Goal: Contribute content: Contribute content

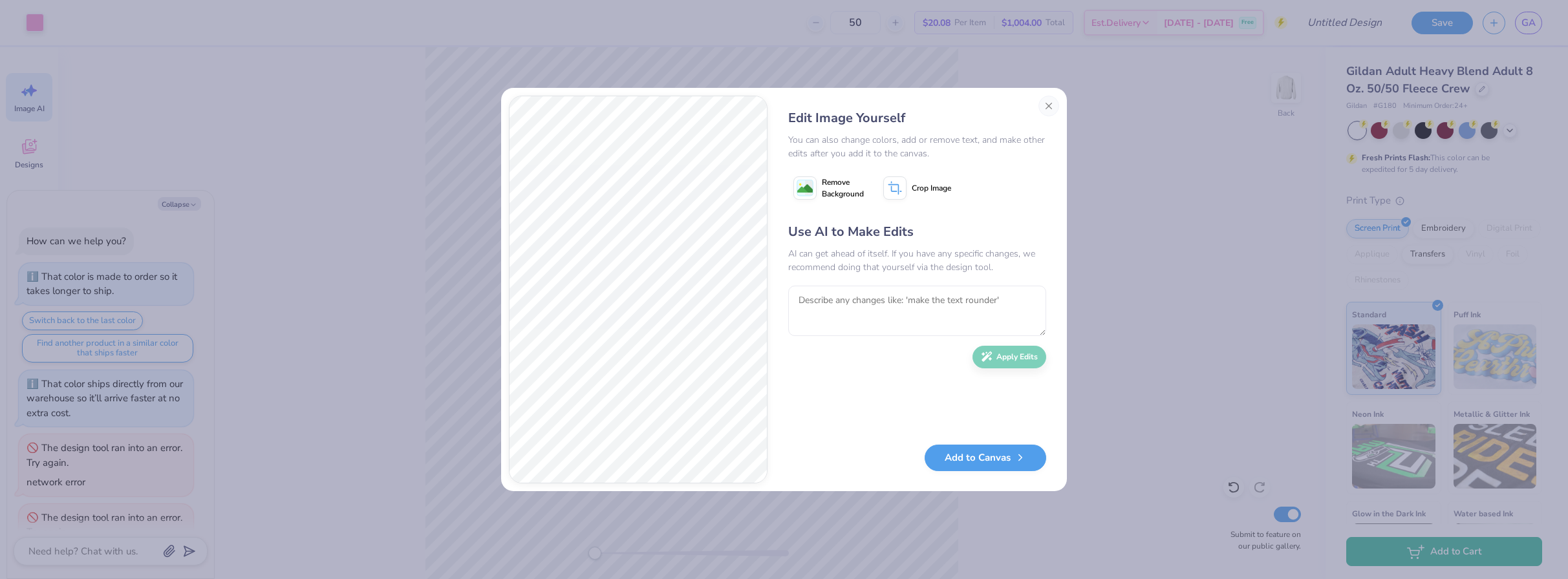
scroll to position [158, 0]
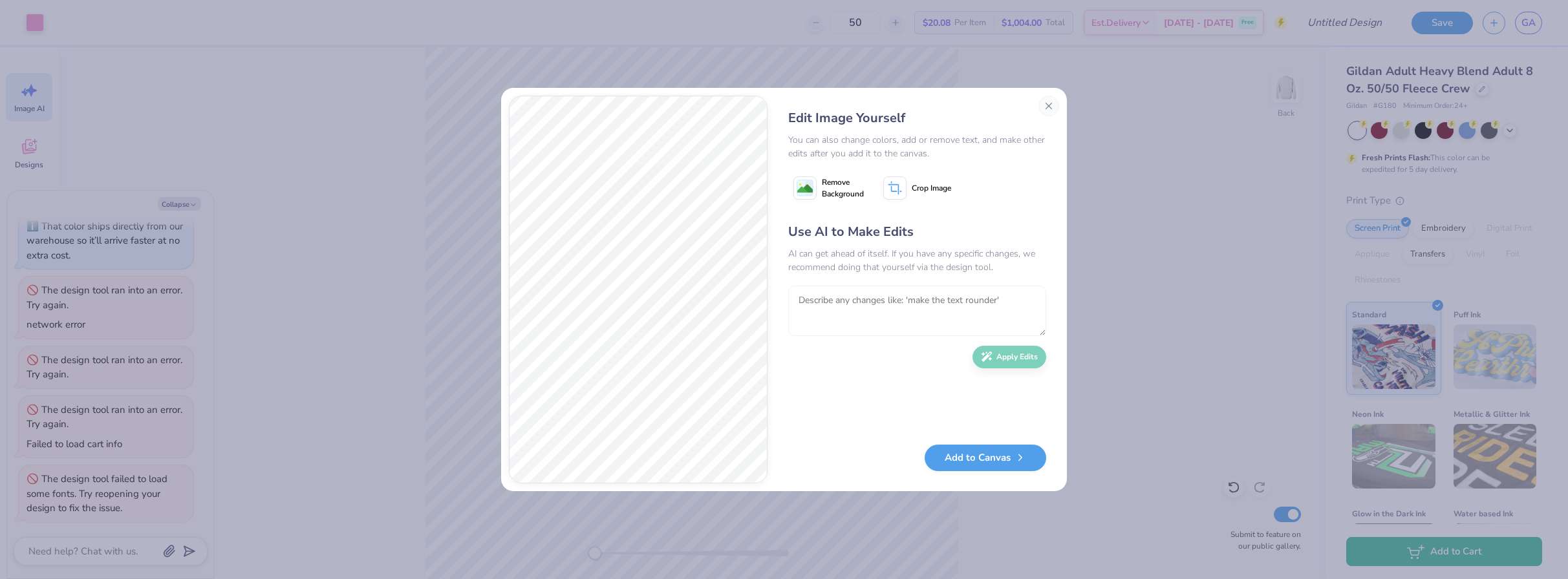
click at [836, 310] on textarea "To enrich screen reader interactions, please activate Accessibility in Grammarl…" at bounding box center [917, 310] width 258 height 50
type textarea "can you make the pink lighter"
click at [992, 353] on icon "button" at bounding box center [986, 353] width 12 height 12
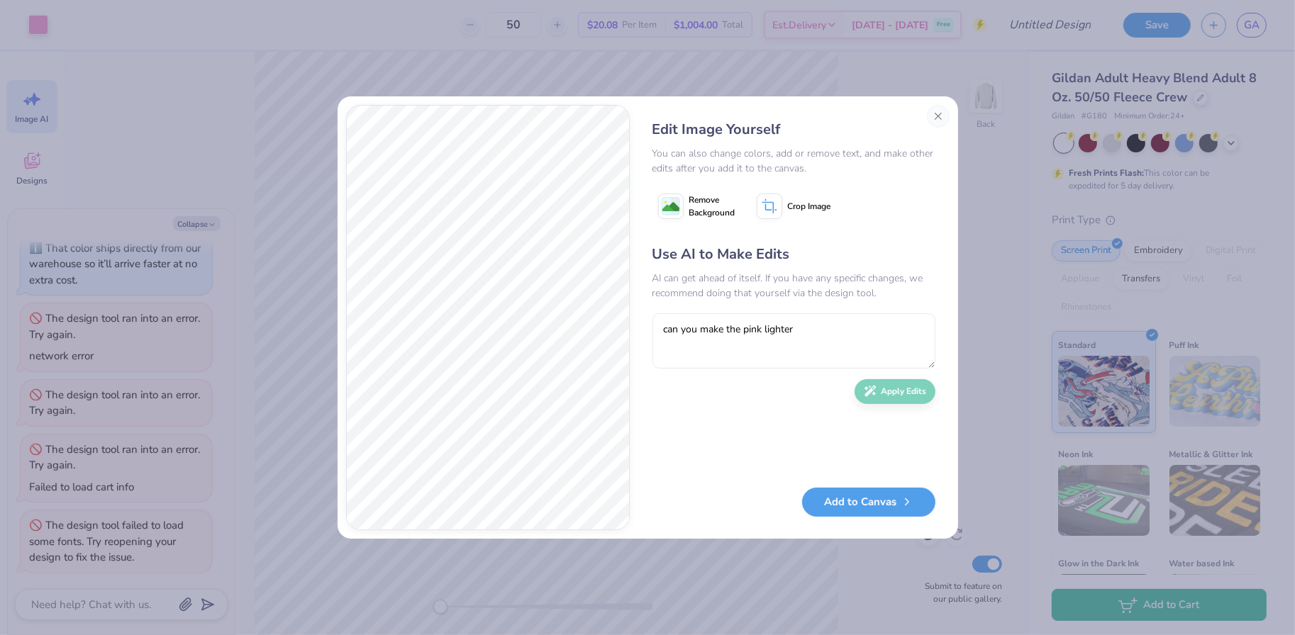
type textarea "x"
click at [772, 354] on textarea "can you make the pink lighter" at bounding box center [793, 340] width 283 height 55
type textarea "darker more purply pink"
click at [910, 392] on button "Apply Edits" at bounding box center [894, 388] width 81 height 25
drag, startPoint x: 1286, startPoint y: 414, endPoint x: 623, endPoint y: 367, distance: 664.6
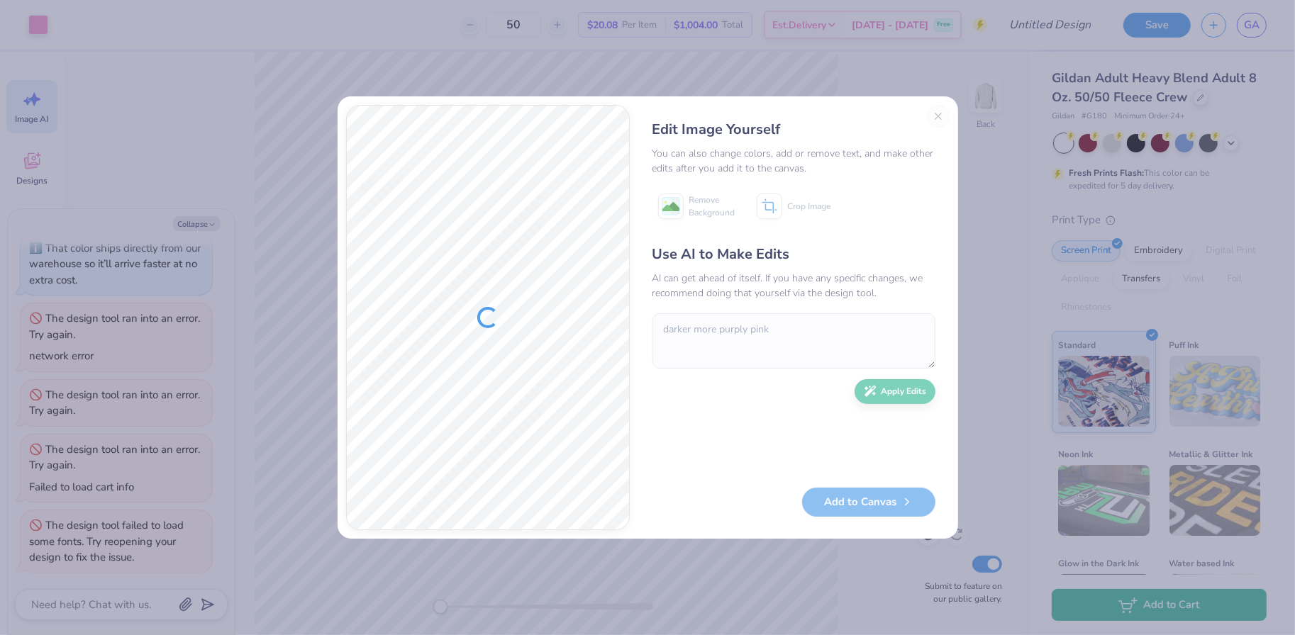
click at [623, 367] on div "Edit Image Yourself You can also change colors, add or remove text, and make ot…" at bounding box center [647, 317] width 1295 height 635
drag, startPoint x: 1286, startPoint y: 194, endPoint x: 1078, endPoint y: 230, distance: 211.4
click at [1078, 230] on div "Edit Image Yourself You can also change colors, add or remove text, and make ot…" at bounding box center [647, 317] width 1295 height 635
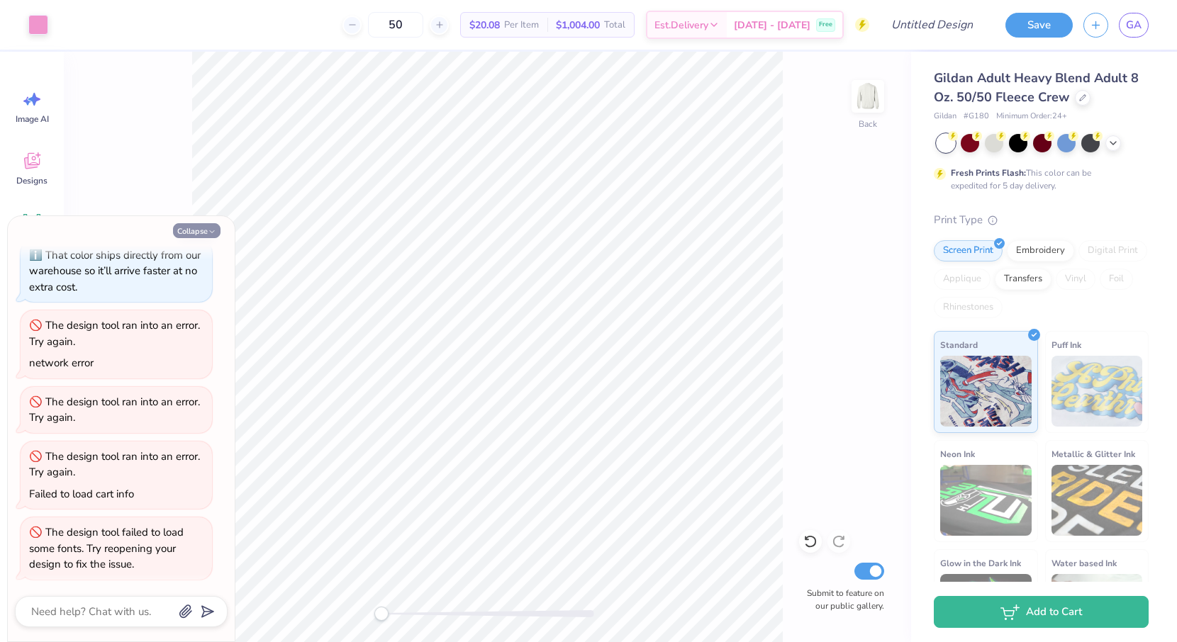
click at [183, 234] on button "Collapse" at bounding box center [197, 230] width 48 height 15
type textarea "x"
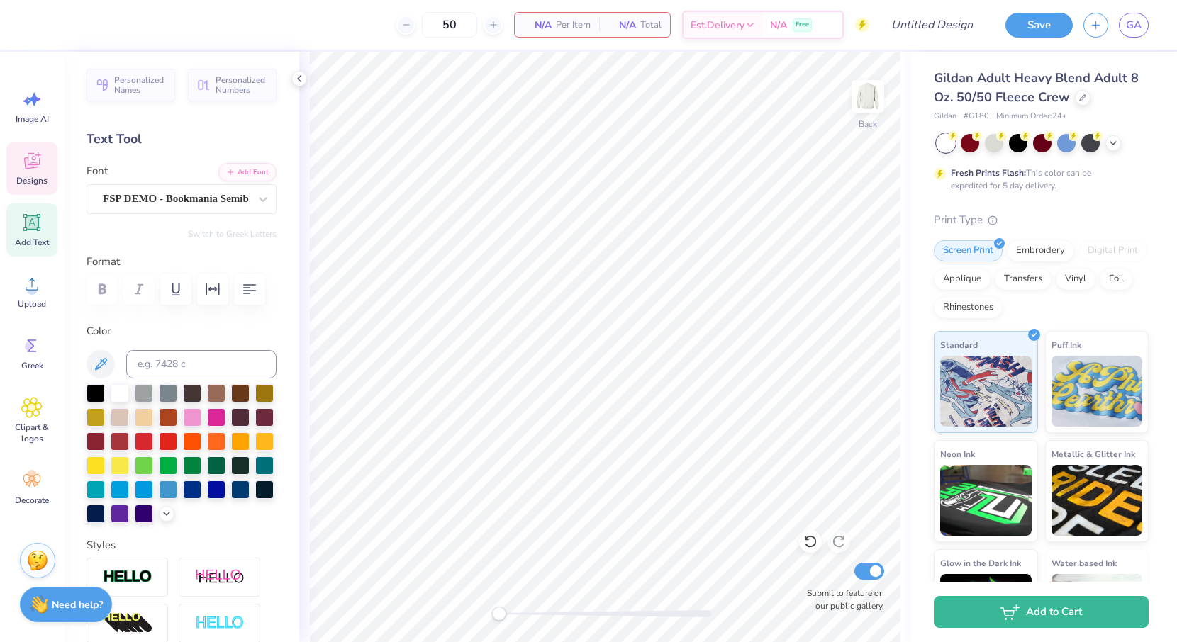
click at [28, 179] on span "Designs" at bounding box center [31, 180] width 31 height 11
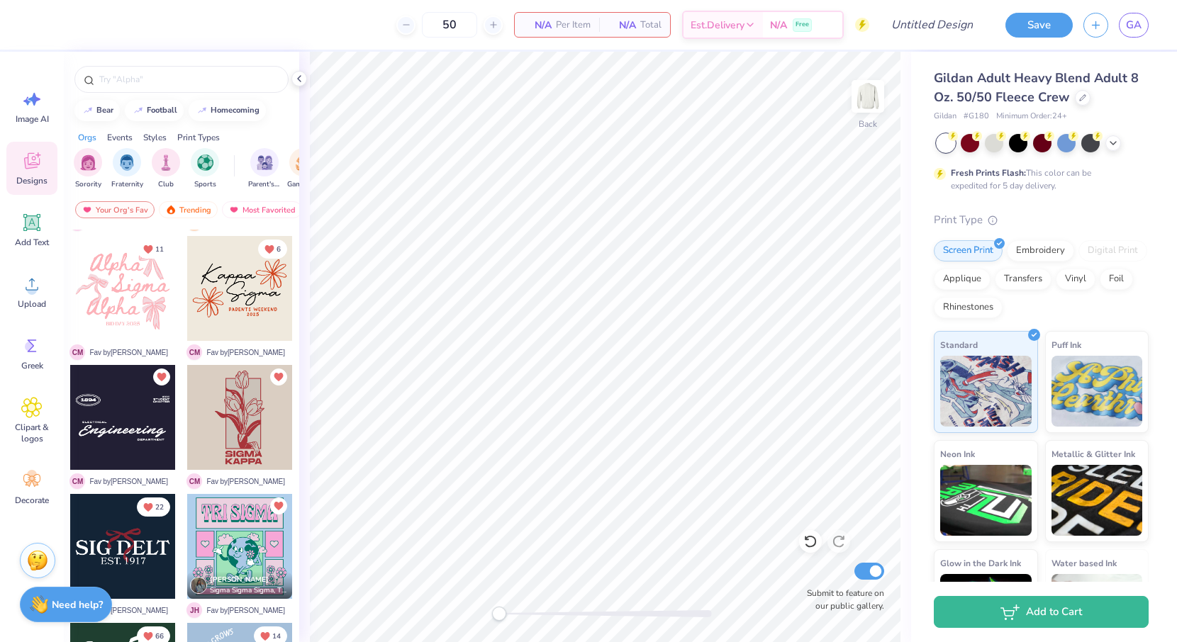
scroll to position [513, 0]
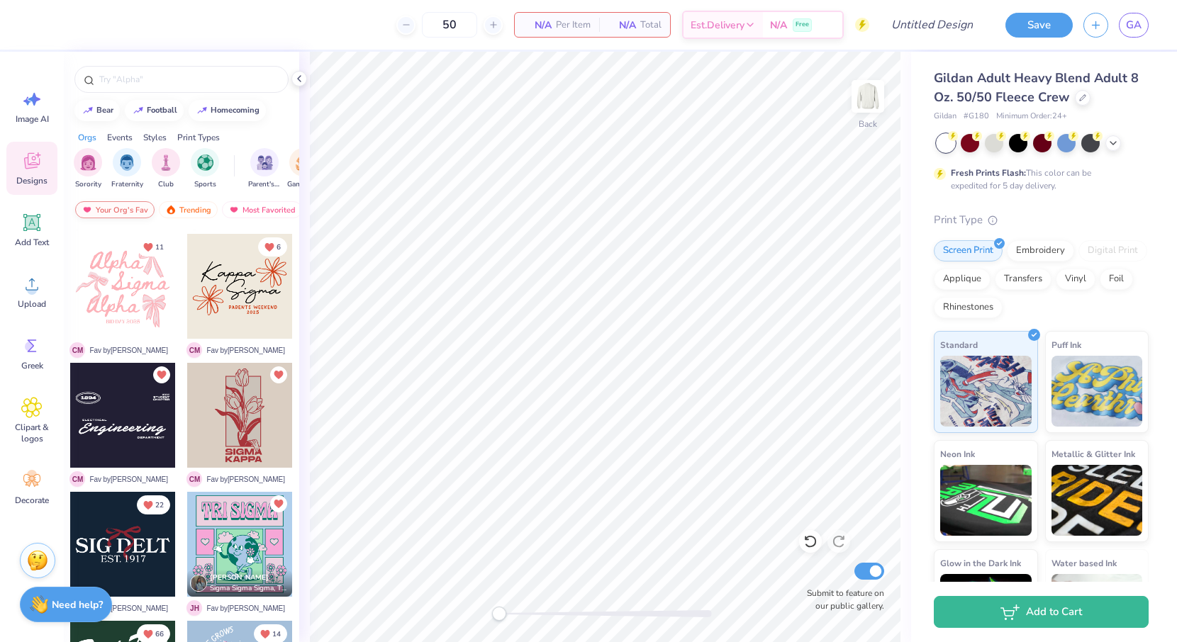
click at [121, 213] on div "Your Org's Fav" at bounding box center [114, 209] width 79 height 17
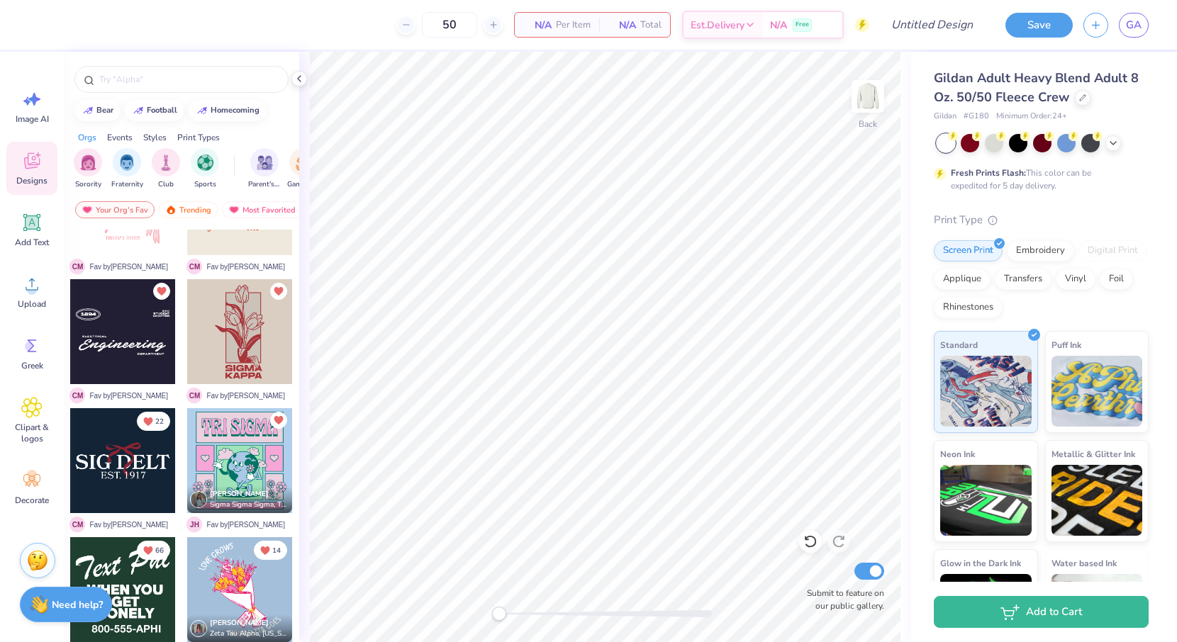
scroll to position [704, 0]
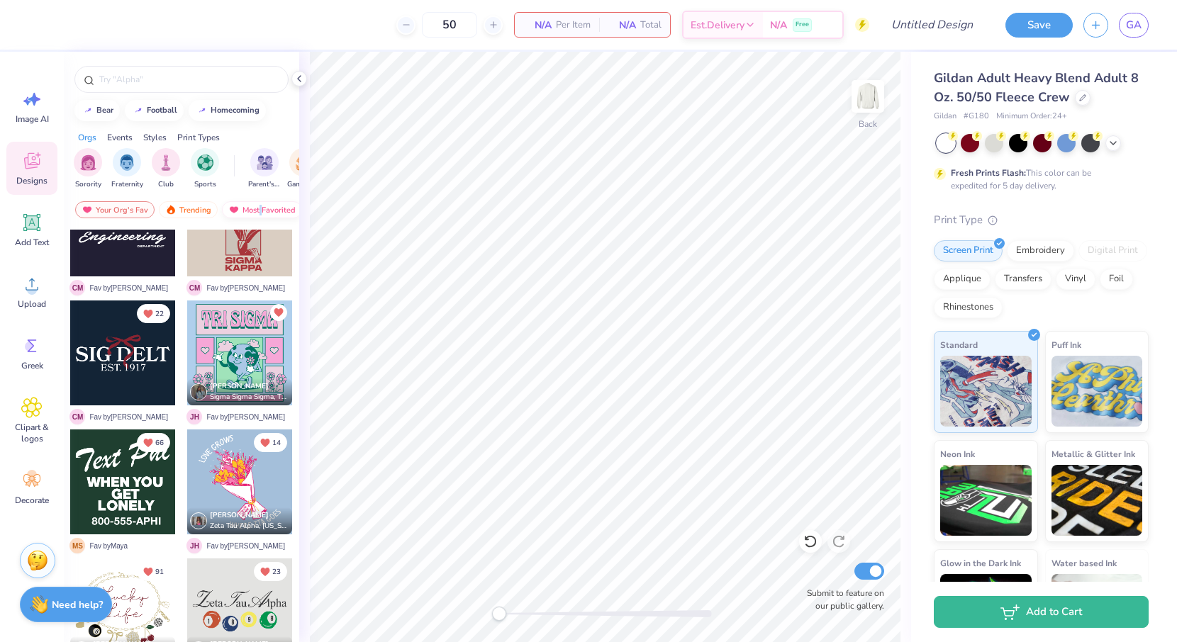
click at [258, 210] on div "Most Favorited" at bounding box center [262, 209] width 80 height 17
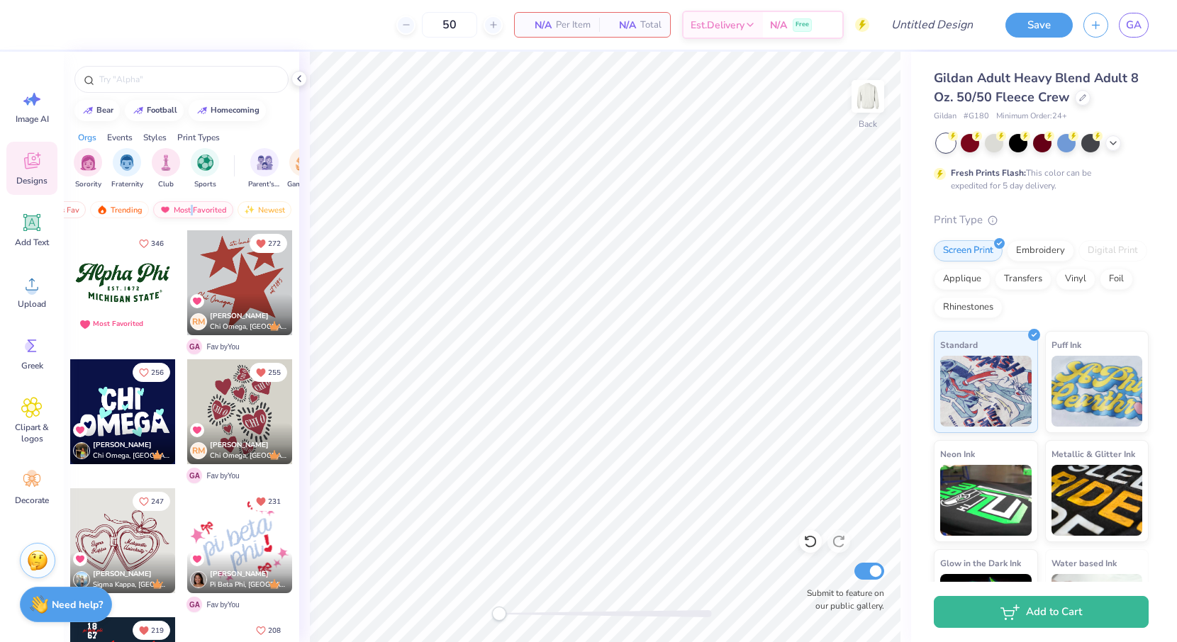
scroll to position [0, 80]
click at [259, 208] on div "Newest" at bounding box center [253, 209] width 54 height 17
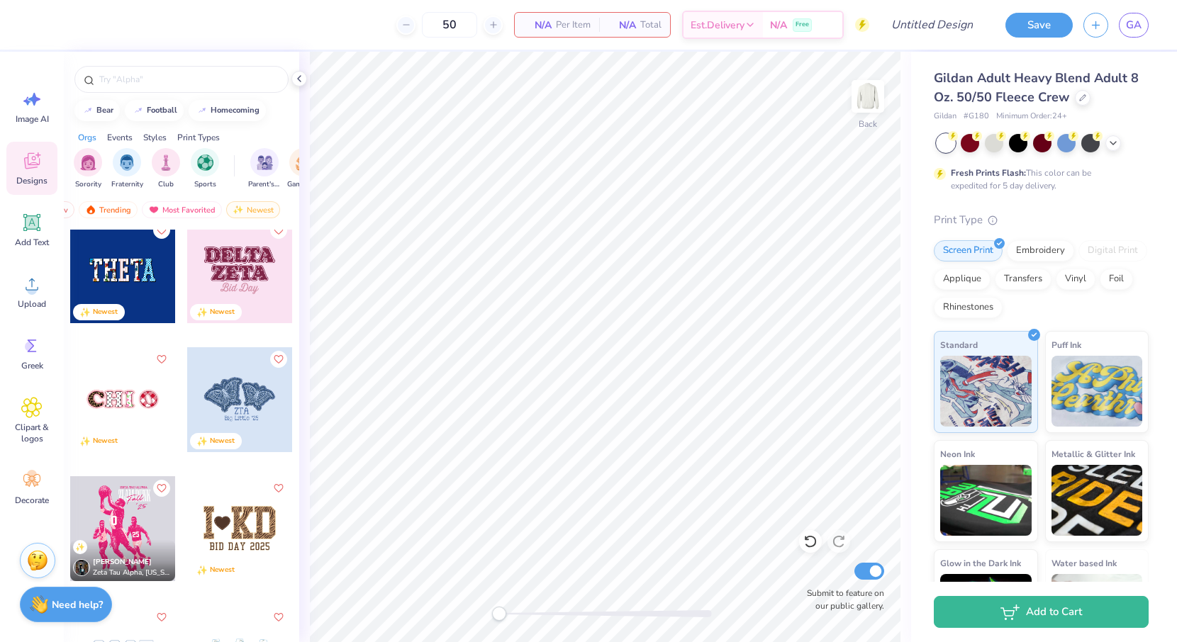
scroll to position [13385, 0]
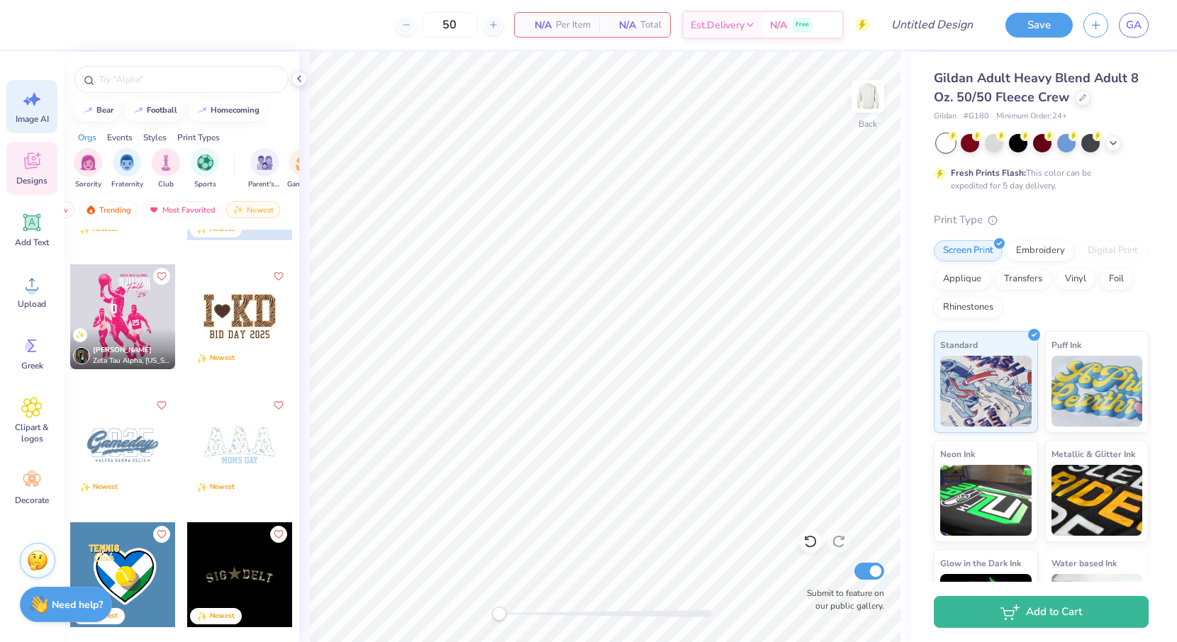
click at [45, 117] on span "Image AI" at bounding box center [32, 118] width 33 height 11
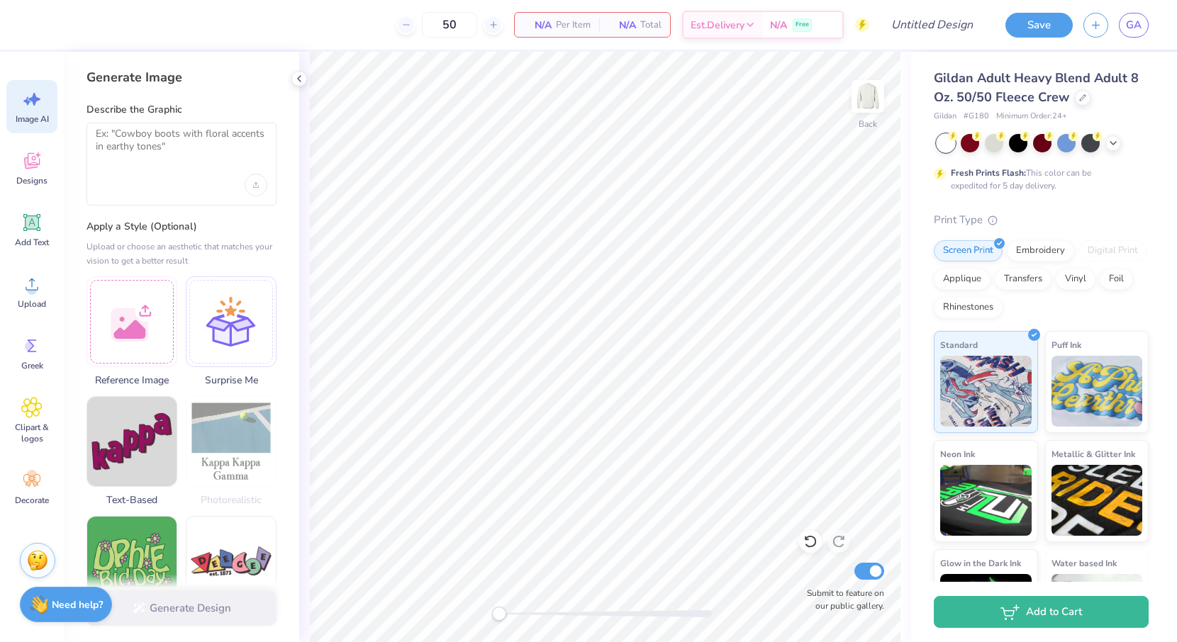
click at [189, 210] on div "Generate Image Describe the Graphic Apply a Style (Optional) Upload or choose a…" at bounding box center [181, 347] width 235 height 591
click at [147, 185] on div at bounding box center [182, 185] width 172 height 23
click at [128, 146] on textarea at bounding box center [182, 145] width 172 height 35
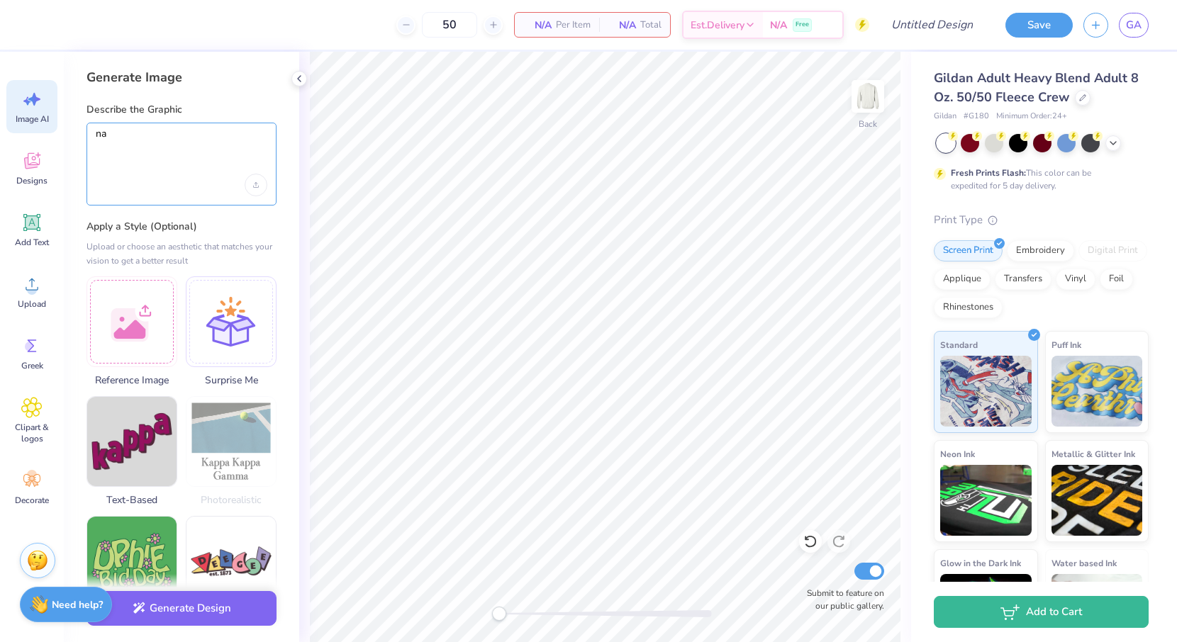
type textarea "n"
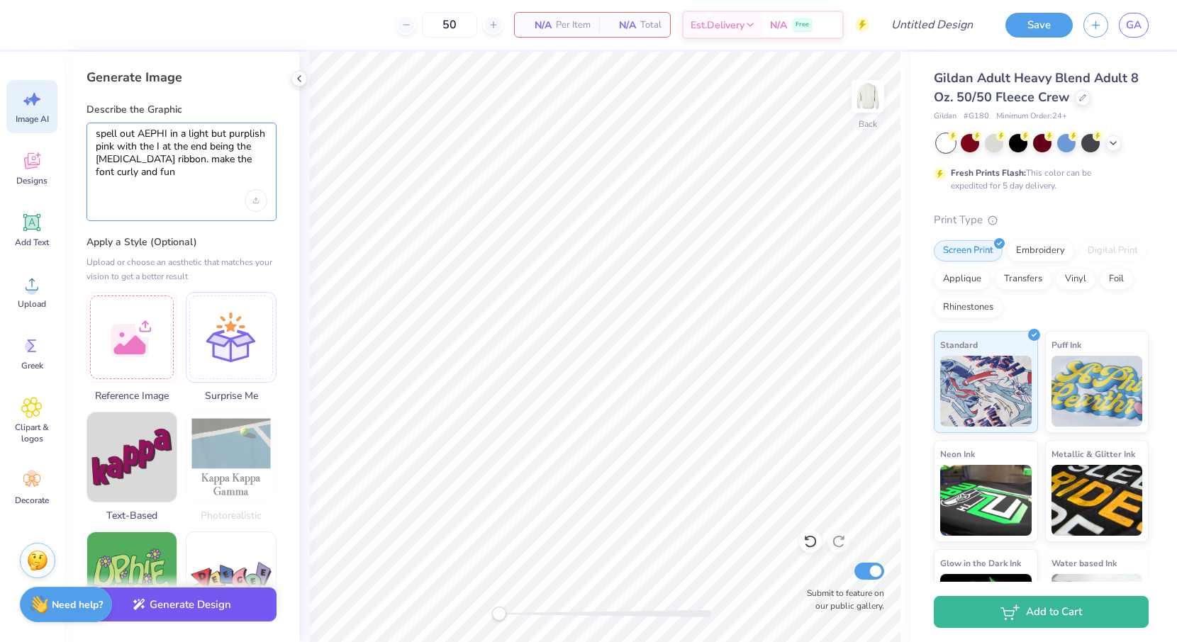
type textarea "spell out AEPHI in a light but purplish pink with the I at the end being the br…"
click at [147, 610] on button "Generate Design" at bounding box center [181, 605] width 190 height 35
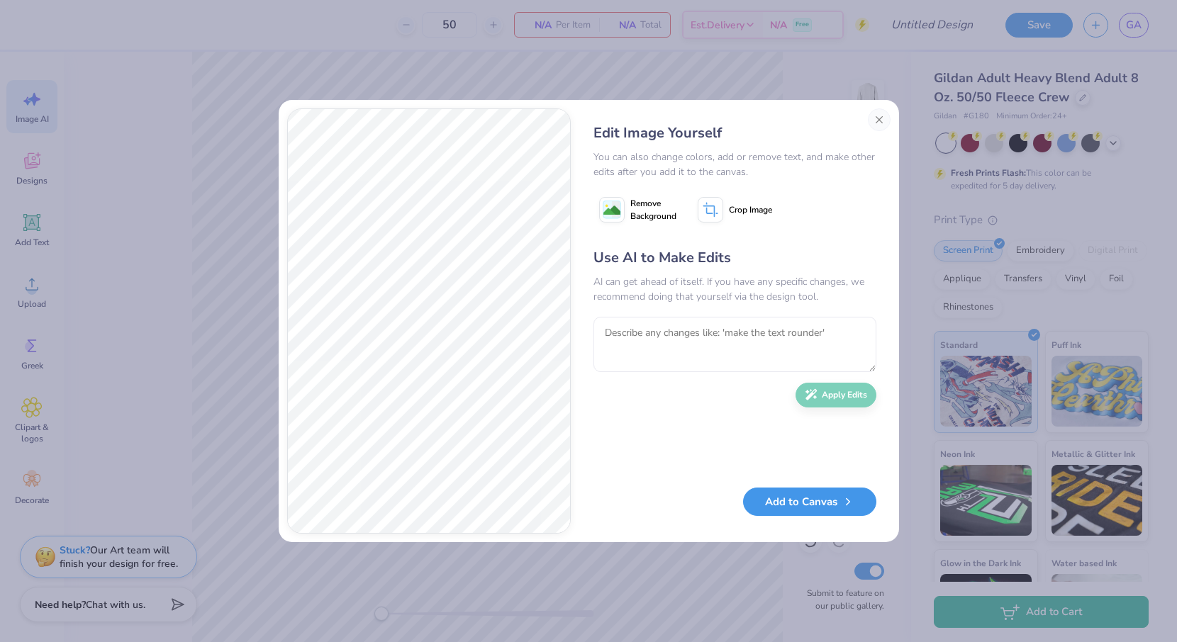
click at [817, 507] on button "Add to Canvas" at bounding box center [809, 502] width 133 height 29
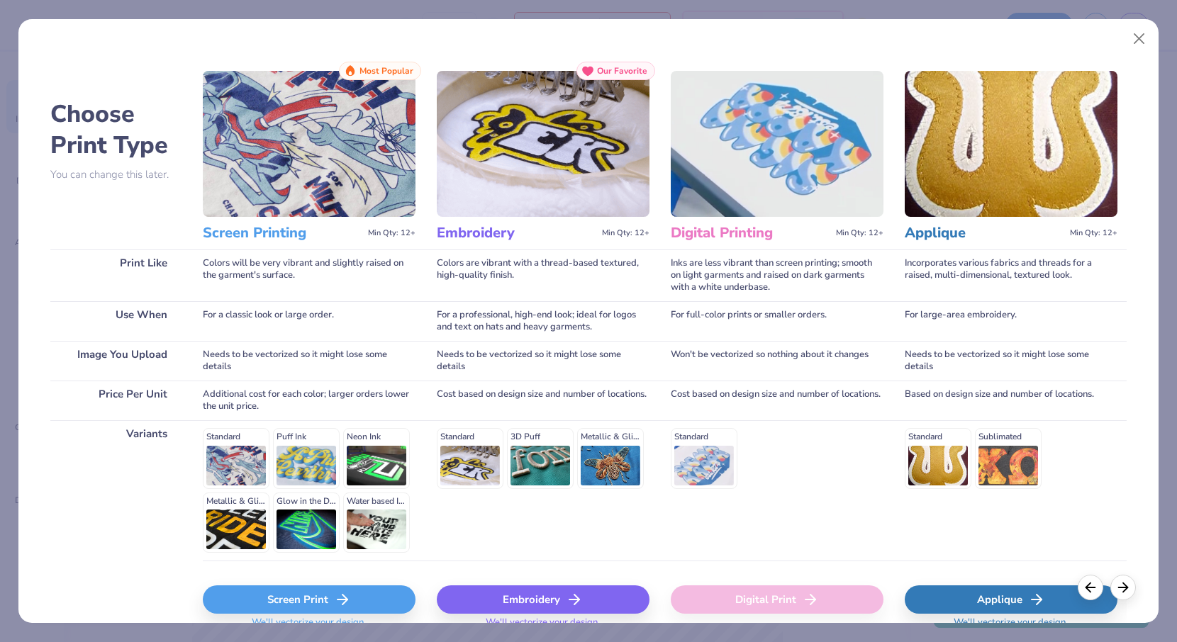
click at [352, 594] on div "Screen Print" at bounding box center [309, 600] width 213 height 28
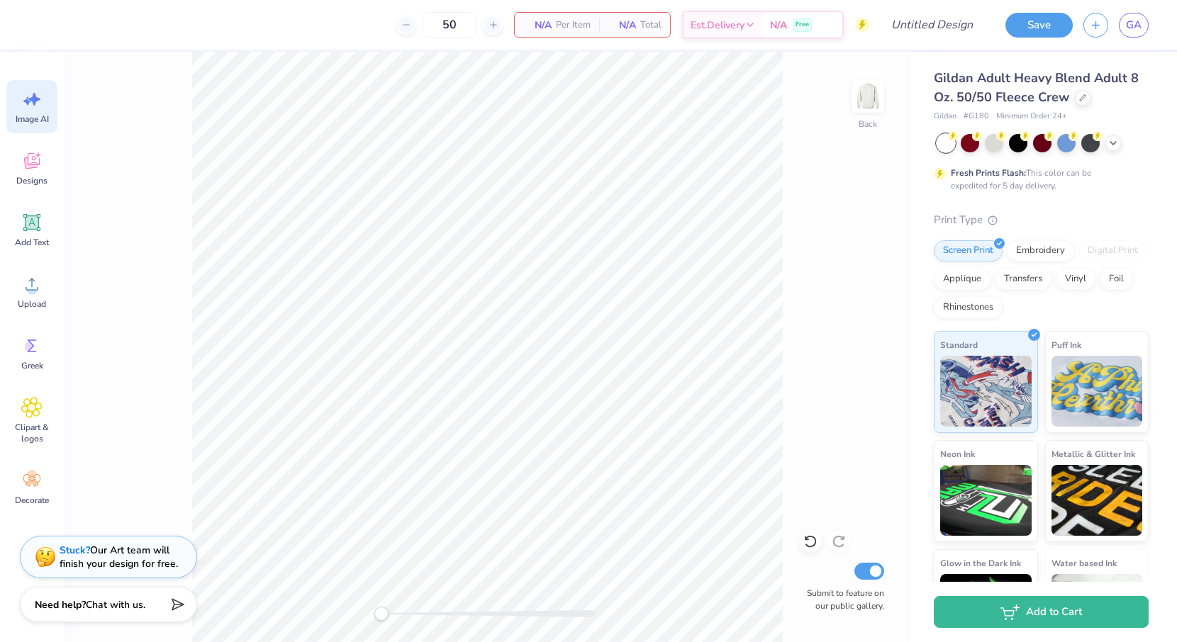
scroll to position [0, 0]
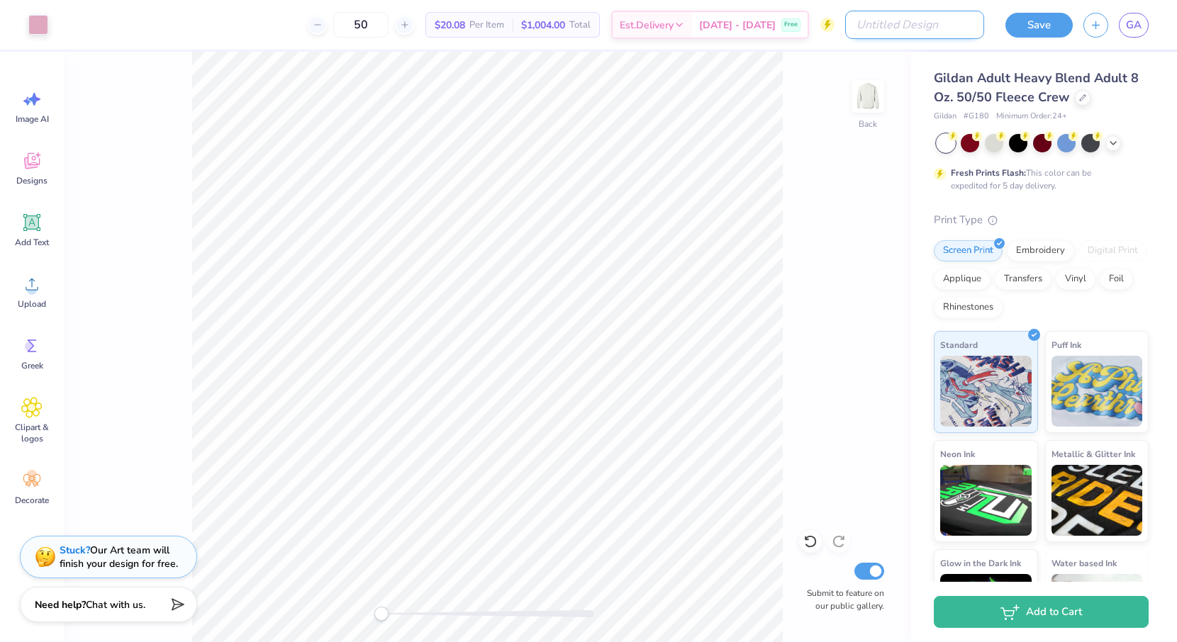
click at [929, 30] on input "Design Title" at bounding box center [914, 25] width 139 height 28
type input "pw"
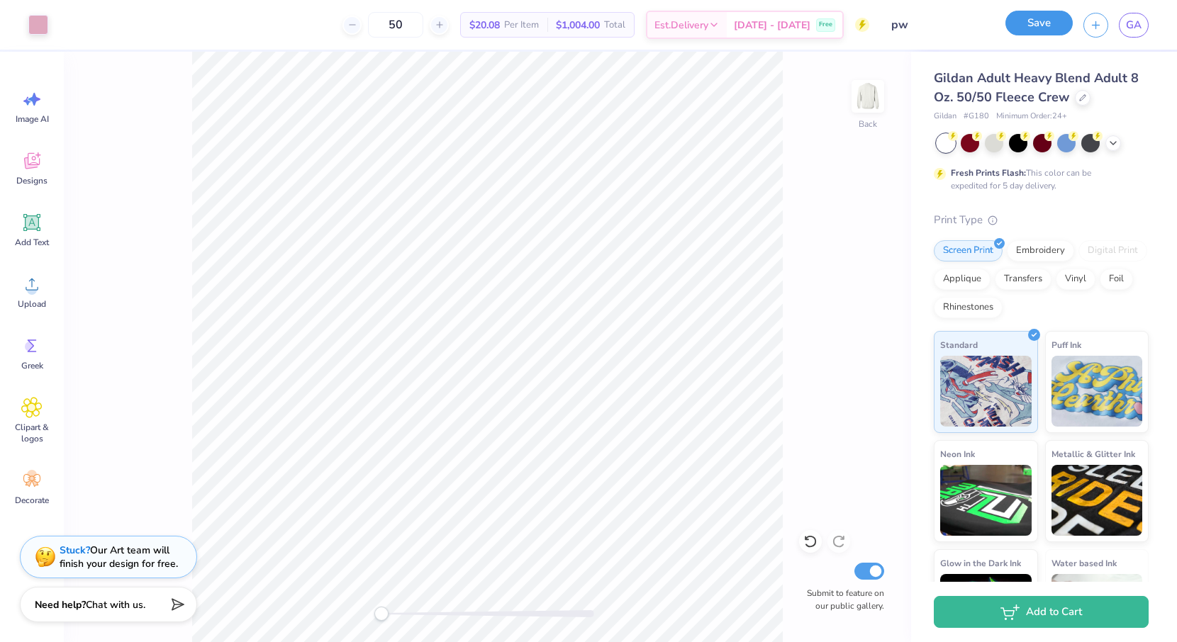
click at [1054, 19] on button "Save" at bounding box center [1038, 23] width 67 height 25
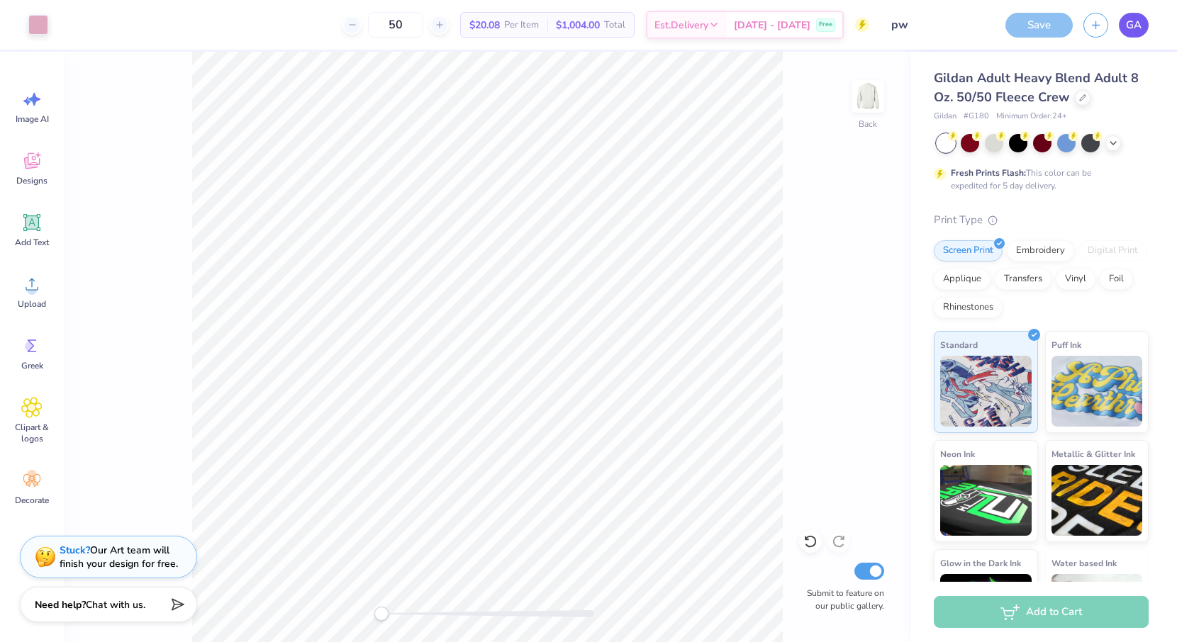
click at [1134, 25] on span "GA" at bounding box center [1134, 25] width 16 height 16
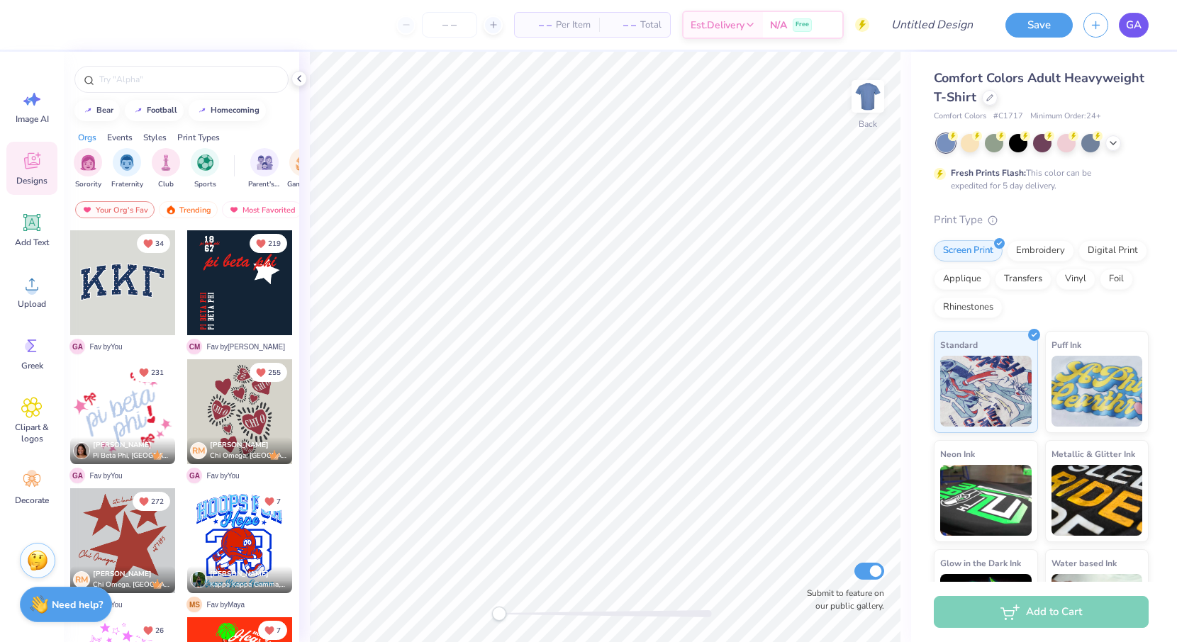
click at [1126, 26] on span "GA" at bounding box center [1134, 25] width 16 height 16
